Goal: Transaction & Acquisition: Obtain resource

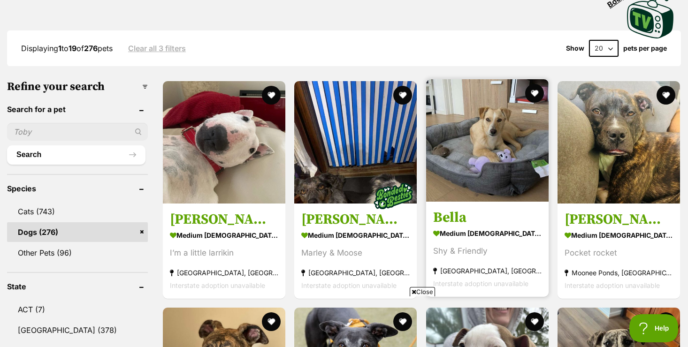
click at [480, 174] on img at bounding box center [487, 140] width 122 height 122
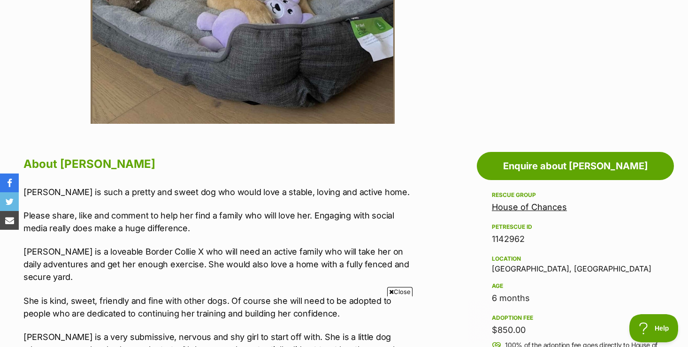
click at [401, 291] on span "Close" at bounding box center [399, 291] width 25 height 9
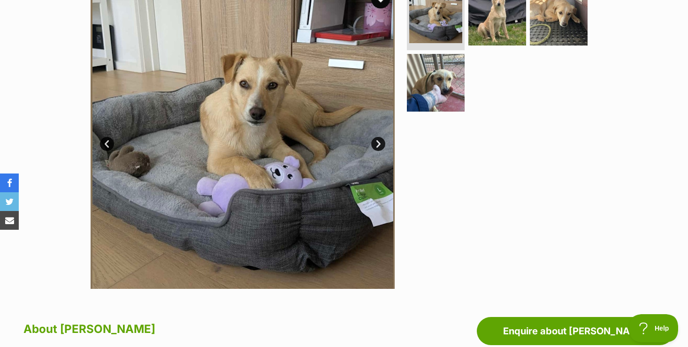
scroll to position [206, 0]
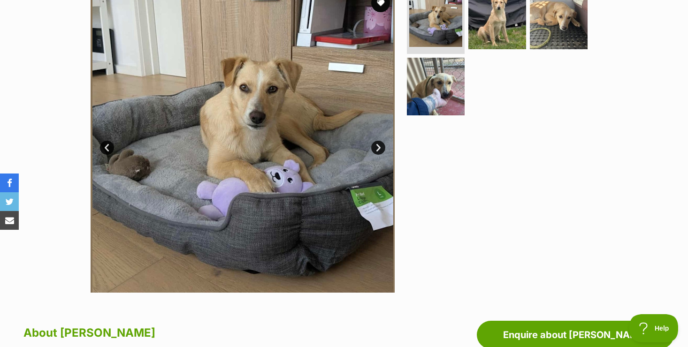
click at [380, 144] on link "Next" at bounding box center [378, 148] width 14 height 14
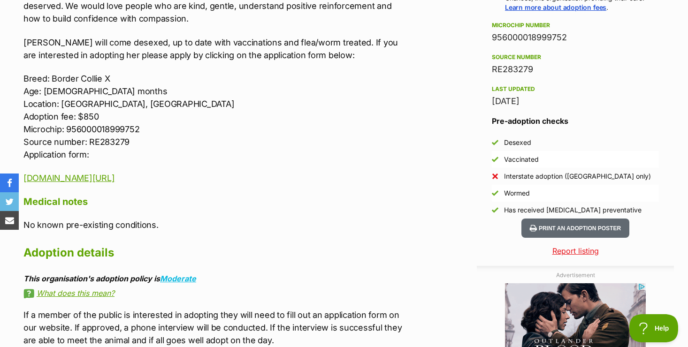
scroll to position [751, 0]
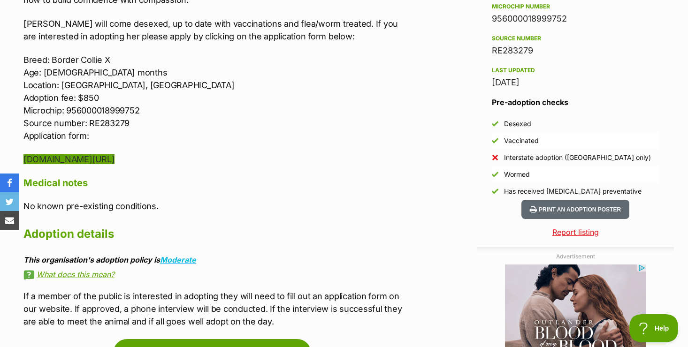
click at [114, 160] on link "www.hocrescue.org.au/dog-adoption-application" at bounding box center [68, 159] width 91 height 10
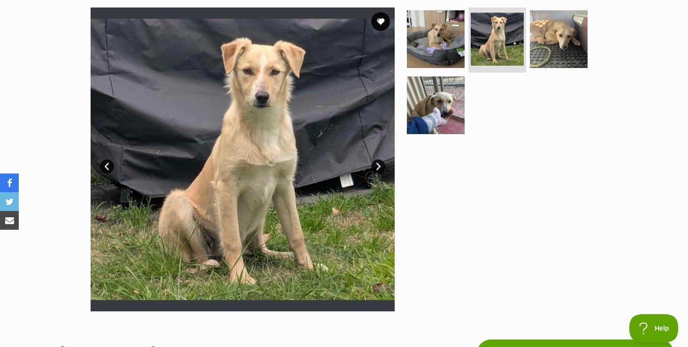
scroll to position [188, 0]
click at [375, 166] on link "Next" at bounding box center [378, 167] width 14 height 14
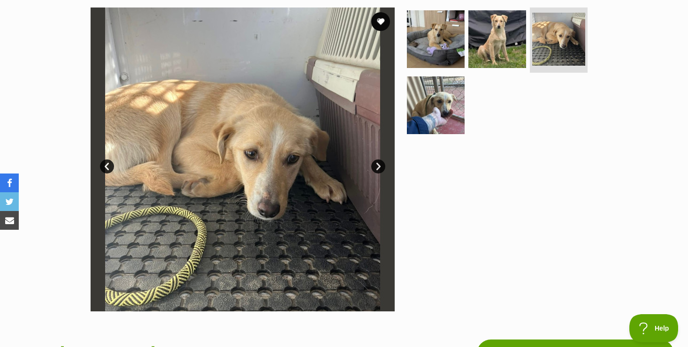
click at [375, 166] on link "Next" at bounding box center [378, 167] width 14 height 14
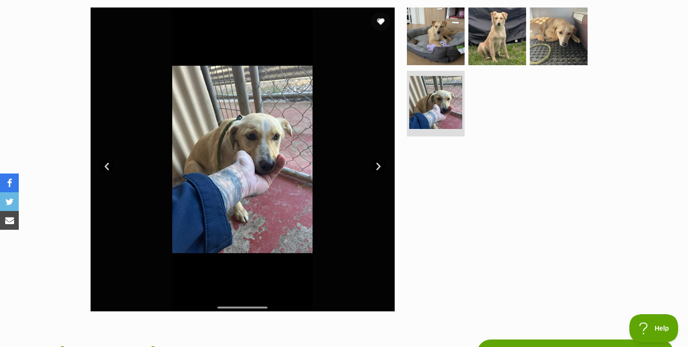
click at [375, 166] on link "Next" at bounding box center [378, 167] width 14 height 14
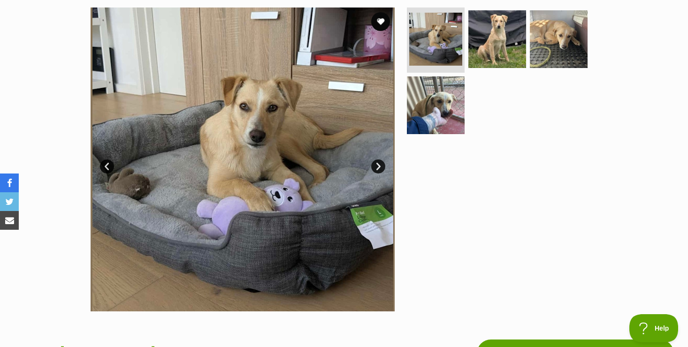
scroll to position [0, 0]
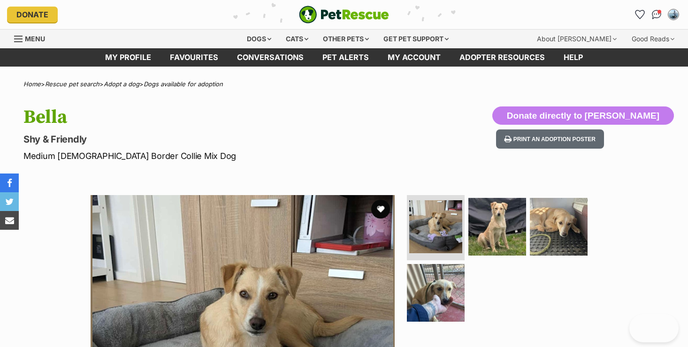
click at [64, 296] on div "Available 1 of 4 images 1 of 4 images 1 of 4 images 1 of 4 images Next Prev 1 2…" at bounding box center [344, 340] width 688 height 318
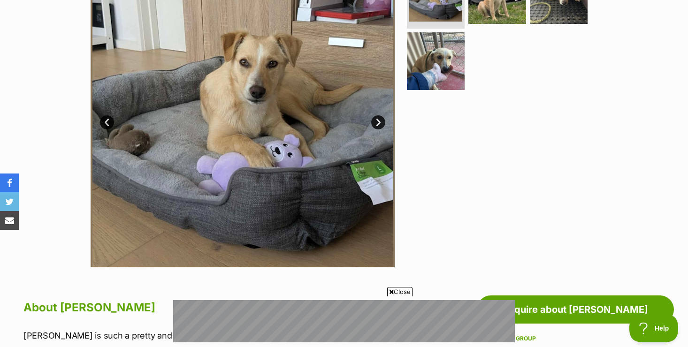
scroll to position [225, 0]
